Goal: Task Accomplishment & Management: Manage account settings

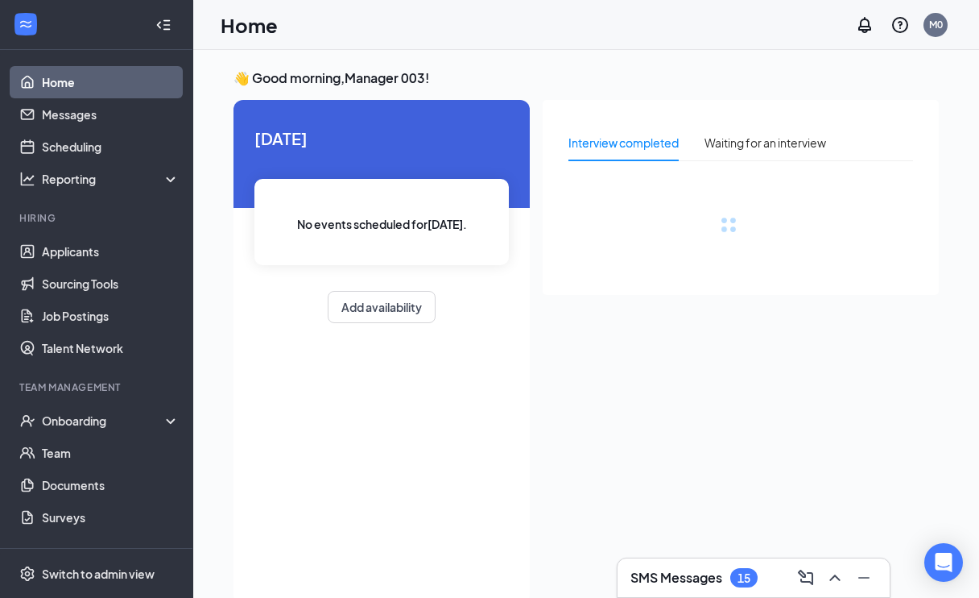
drag, startPoint x: 0, startPoint y: 0, endPoint x: 771, endPoint y: 486, distance: 911.6
click at [744, 482] on div "Interview completed Waiting for an interview" at bounding box center [741, 347] width 396 height 494
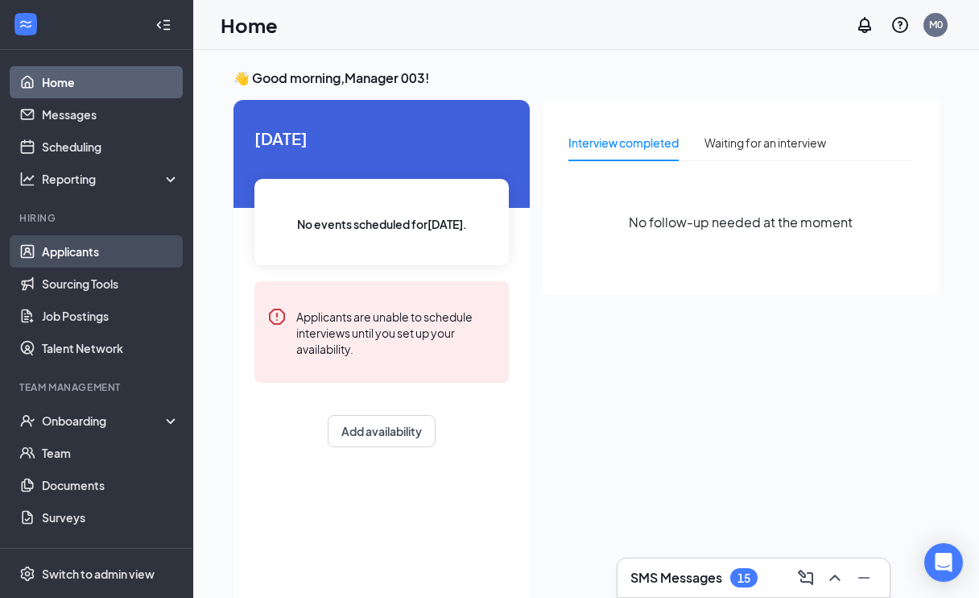
drag, startPoint x: 68, startPoint y: 245, endPoint x: 78, endPoint y: 263, distance: 21.3
click at [68, 245] on link "Applicants" at bounding box center [111, 251] width 138 height 32
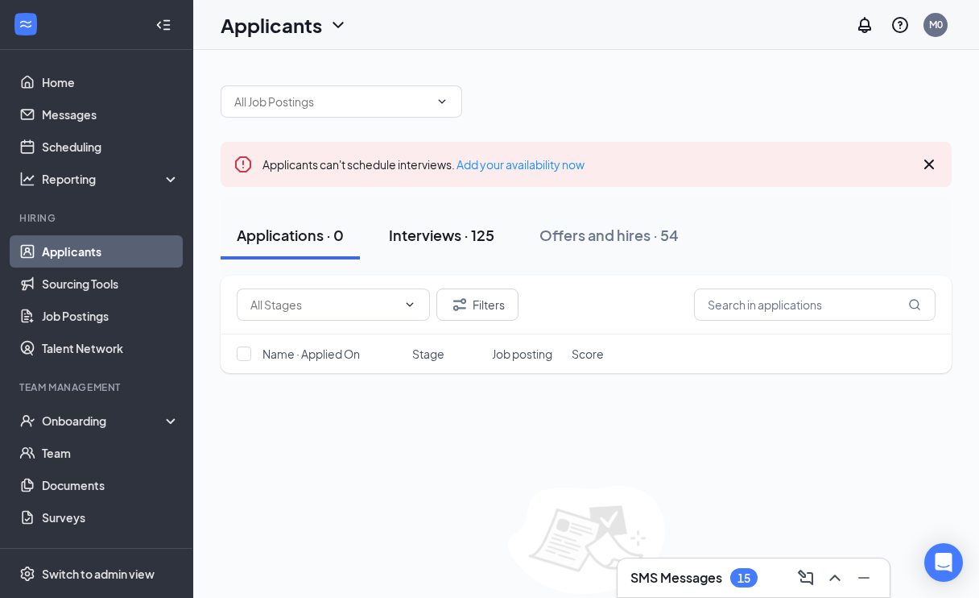
click at [482, 234] on div "Interviews · 125" at bounding box center [441, 235] width 105 height 20
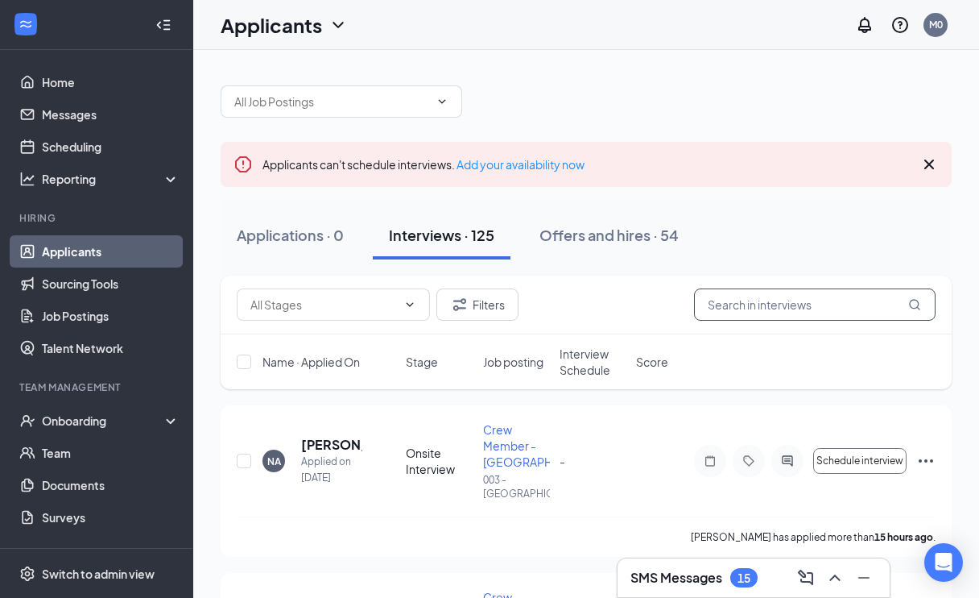
click at [829, 317] on input "text" at bounding box center [815, 304] width 242 height 32
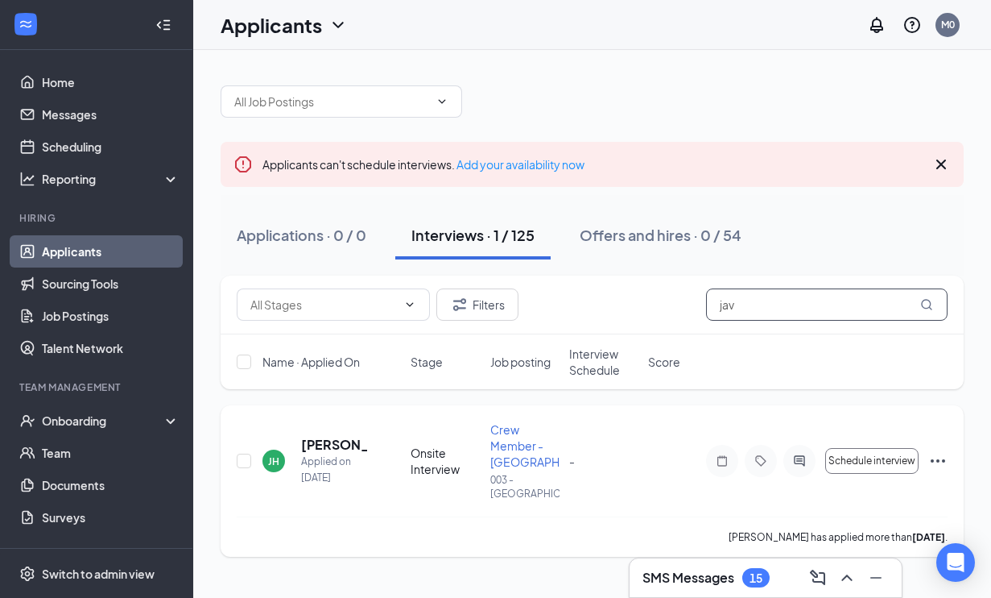
type input "jav"
click at [932, 456] on icon "Ellipses" at bounding box center [937, 460] width 19 height 19
click at [676, 419] on div "[PERSON_NAME] [PERSON_NAME] Applied on [DATE] Onsite Interview Crew Member - Ne…" at bounding box center [592, 480] width 743 height 151
